Goal: Information Seeking & Learning: Learn about a topic

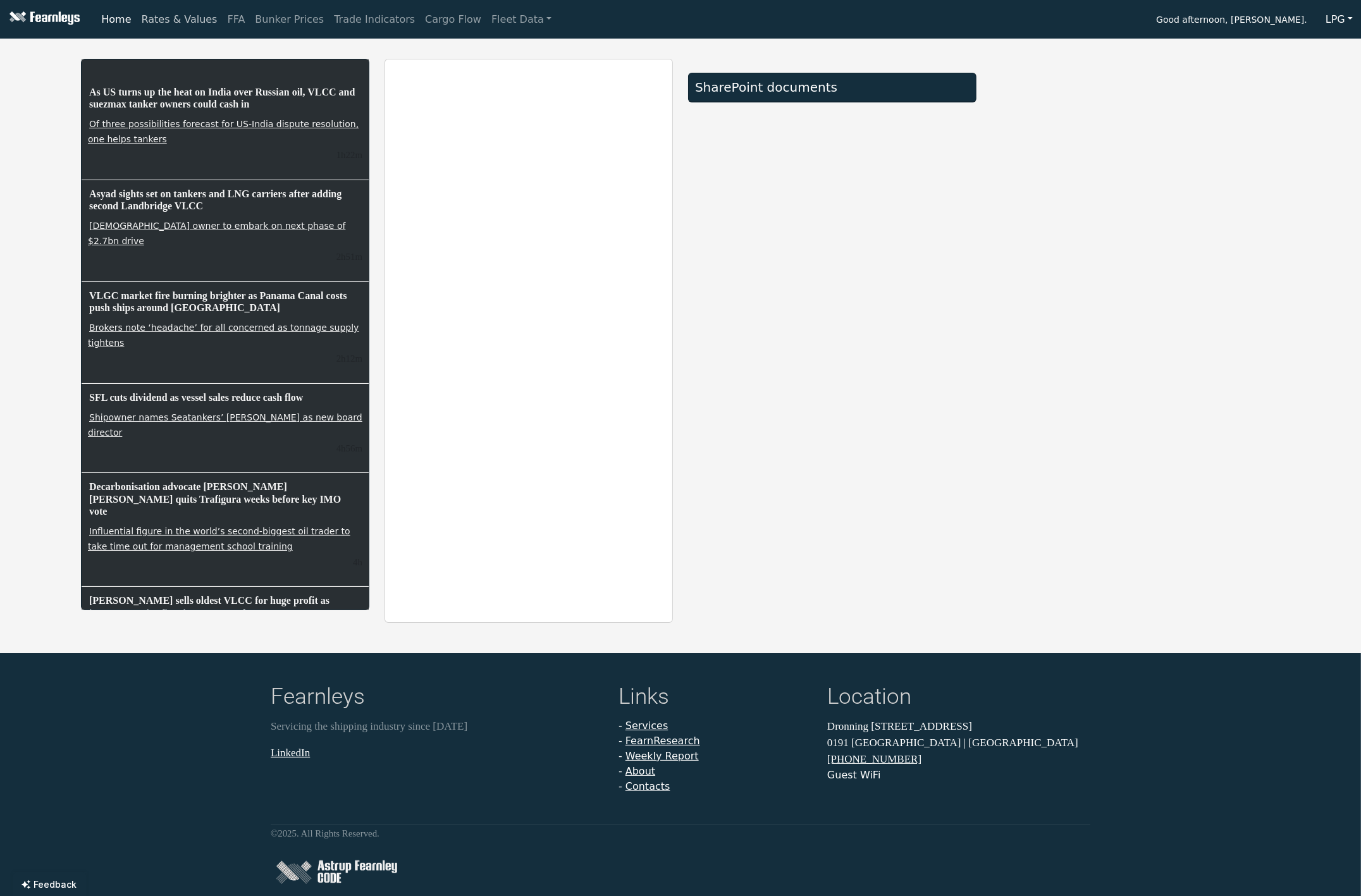
click at [177, 22] on link "Rates & Values" at bounding box center [179, 19] width 86 height 25
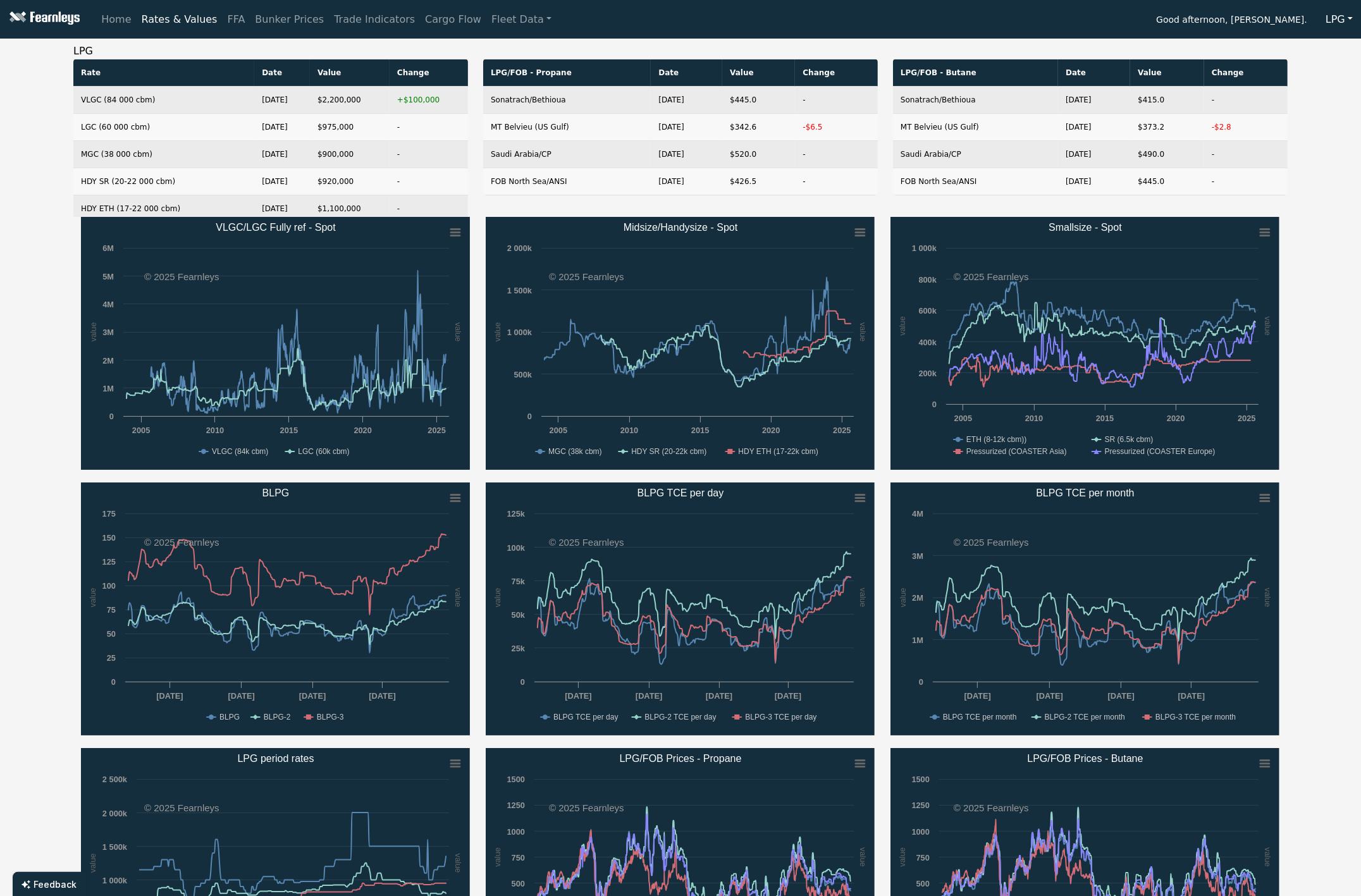
click at [1325, 255] on div "LPG Rate Date Value Change VLGC (84 000 cbm) [DATE] $2,200,000 +$100,000 LGC (6…" at bounding box center [680, 529] width 1361 height 970
